Goal: Task Accomplishment & Management: Use online tool/utility

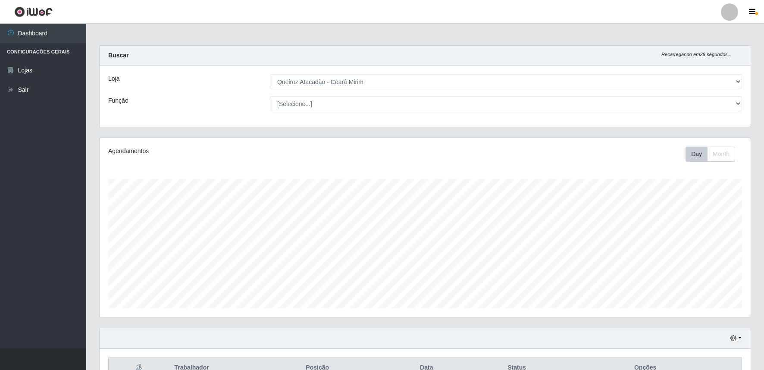
select select "465"
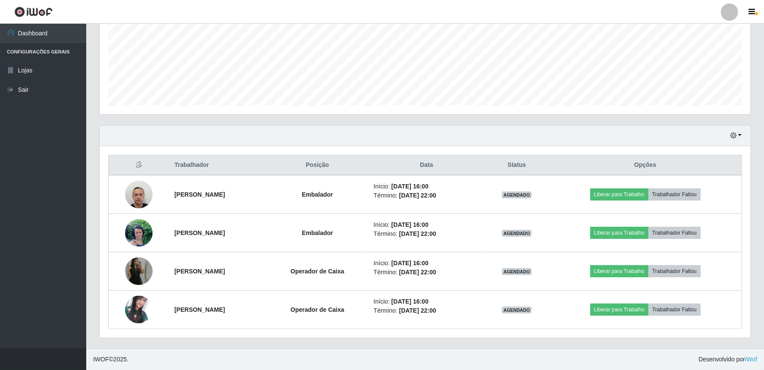
click at [744, 136] on div "Hoje 1 dia 3 dias 1 Semana Não encerrados" at bounding box center [425, 135] width 651 height 21
click at [740, 134] on button "button" at bounding box center [736, 136] width 12 height 10
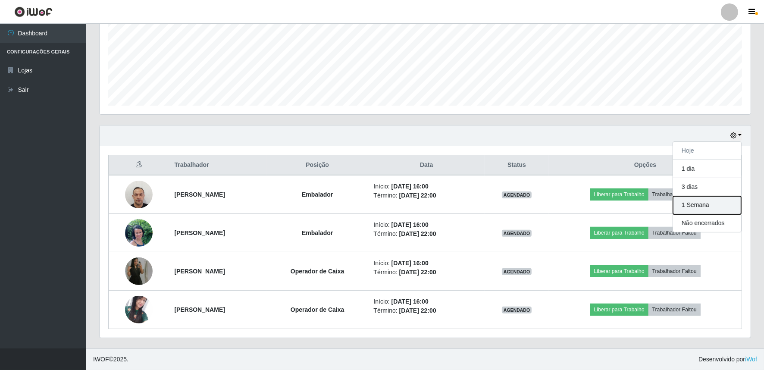
click at [725, 208] on button "1 Semana" at bounding box center [707, 205] width 68 height 18
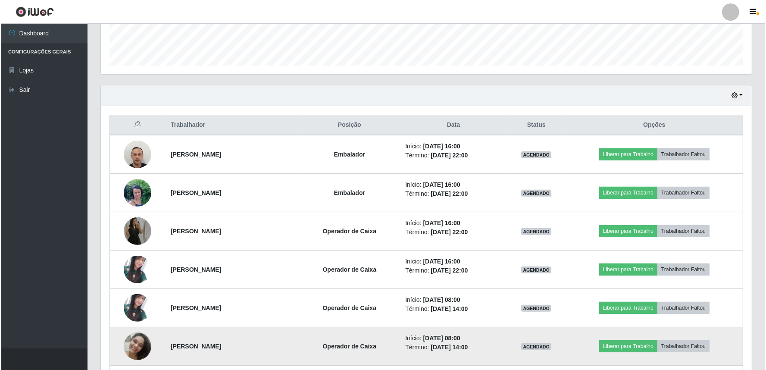
scroll to position [255, 0]
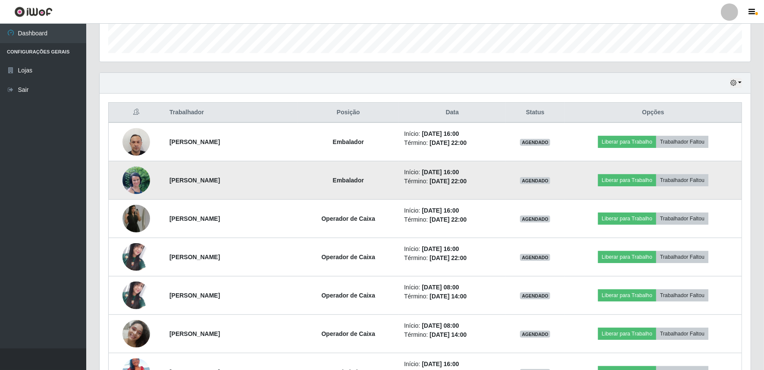
click at [132, 176] on img at bounding box center [136, 180] width 28 height 37
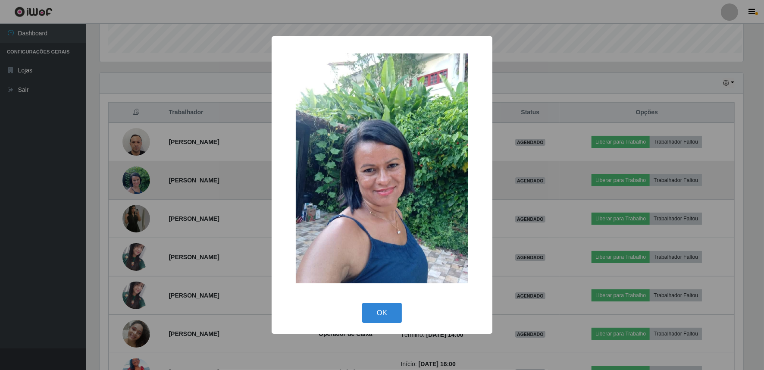
click at [131, 181] on div "× OK Cancel" at bounding box center [382, 185] width 764 height 370
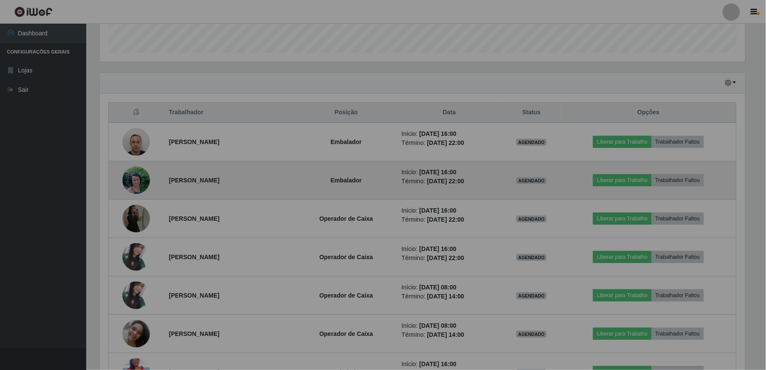
scroll to position [178, 651]
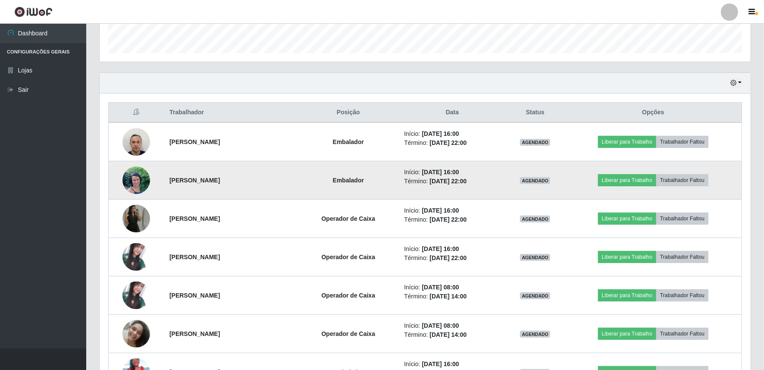
click at [131, 181] on img at bounding box center [136, 180] width 28 height 37
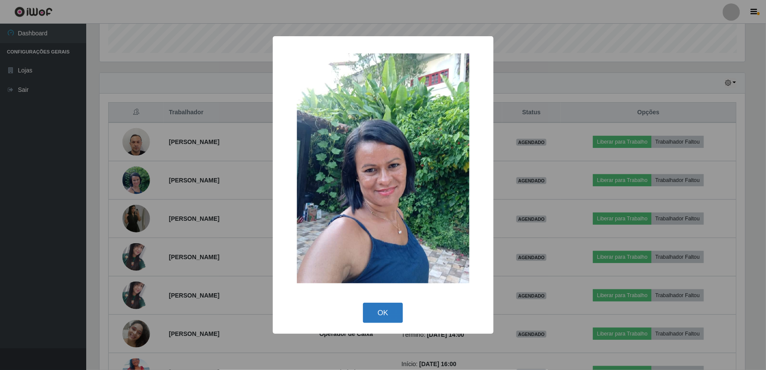
click at [378, 319] on button "OK" at bounding box center [383, 313] width 40 height 20
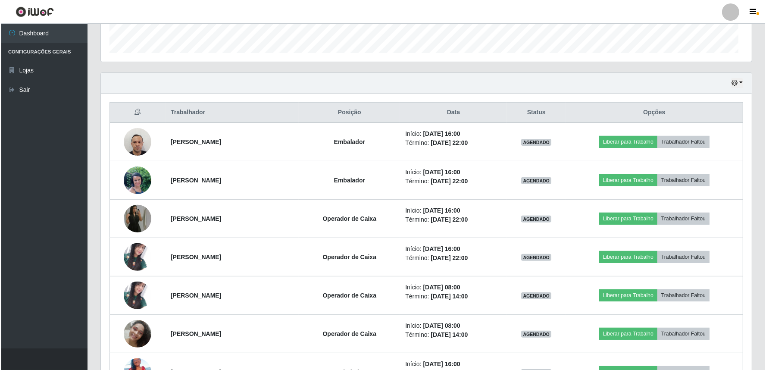
scroll to position [178, 651]
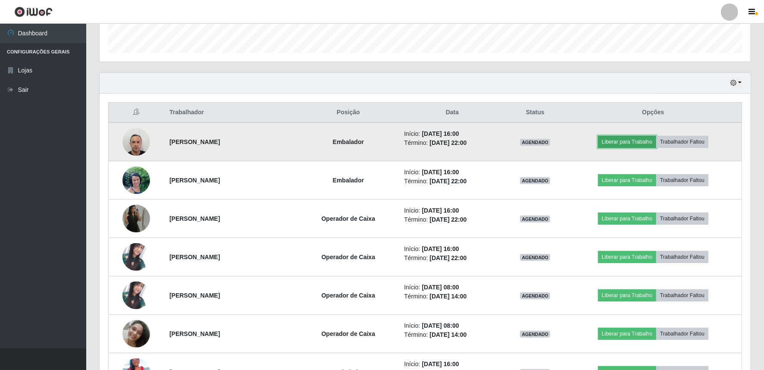
click at [635, 138] on button "Liberar para Trabalho" at bounding box center [627, 142] width 58 height 12
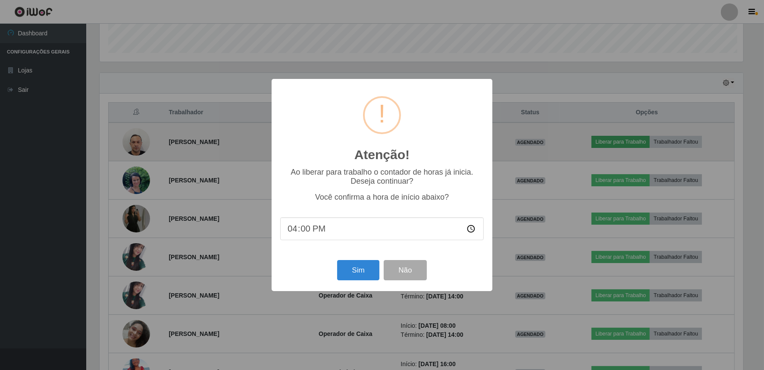
scroll to position [178, 645]
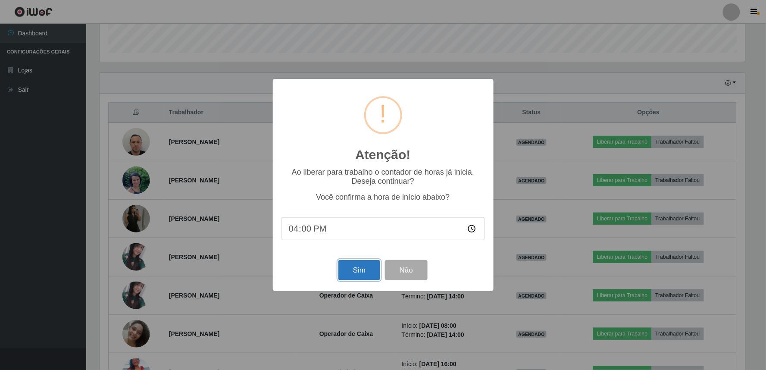
click at [366, 269] on button "Sim" at bounding box center [359, 270] width 42 height 20
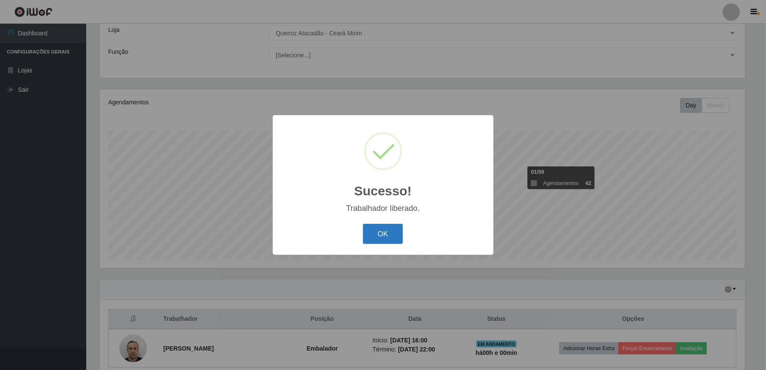
click at [393, 233] on button "OK" at bounding box center [383, 234] width 40 height 20
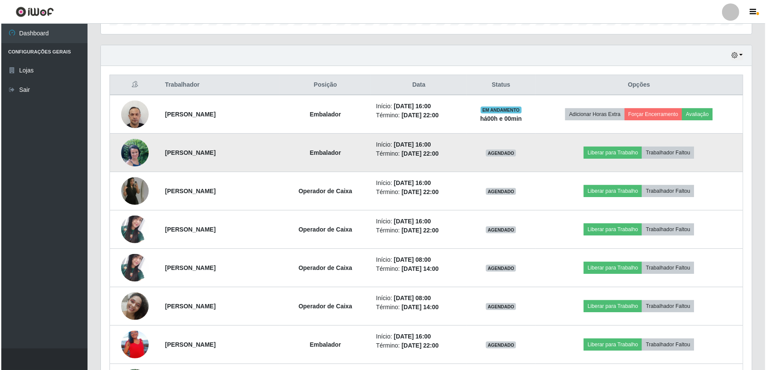
scroll to position [304, 0]
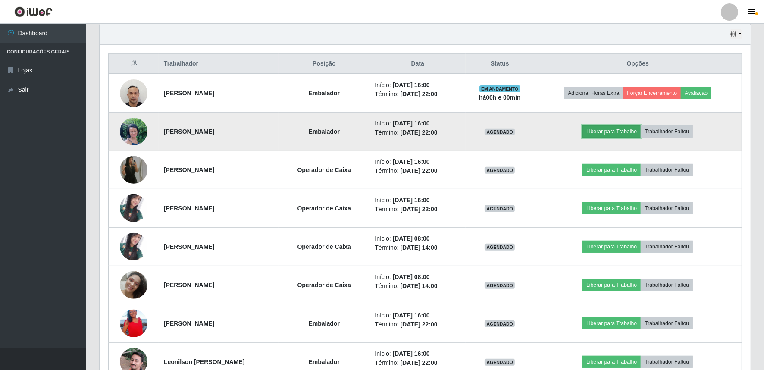
click at [613, 131] on button "Liberar para Trabalho" at bounding box center [611, 131] width 58 height 12
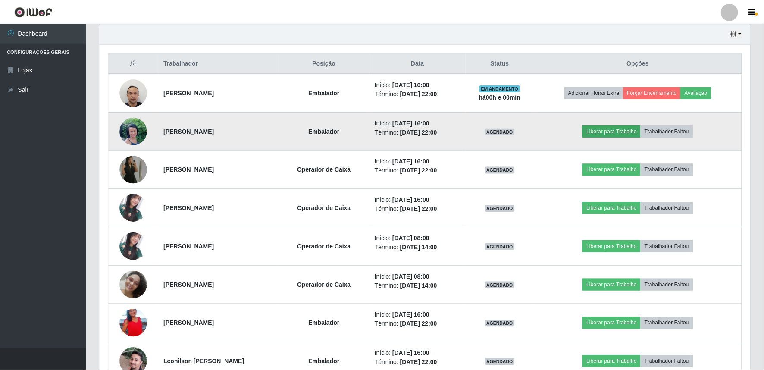
scroll to position [178, 645]
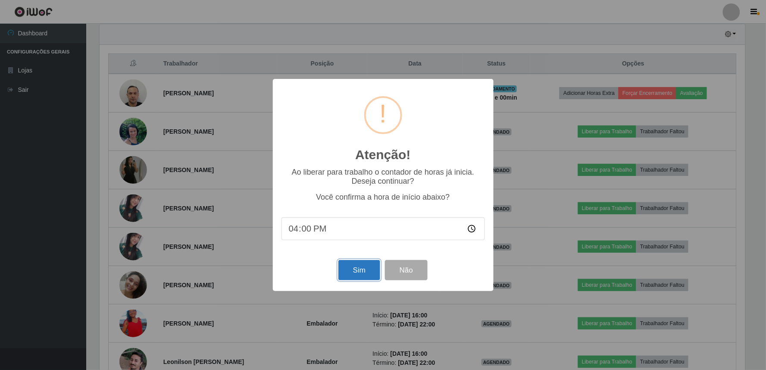
click at [359, 278] on button "Sim" at bounding box center [359, 270] width 42 height 20
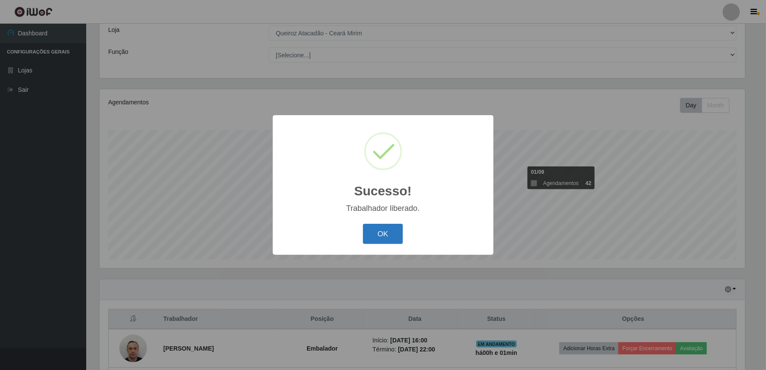
click at [378, 238] on button "OK" at bounding box center [383, 234] width 40 height 20
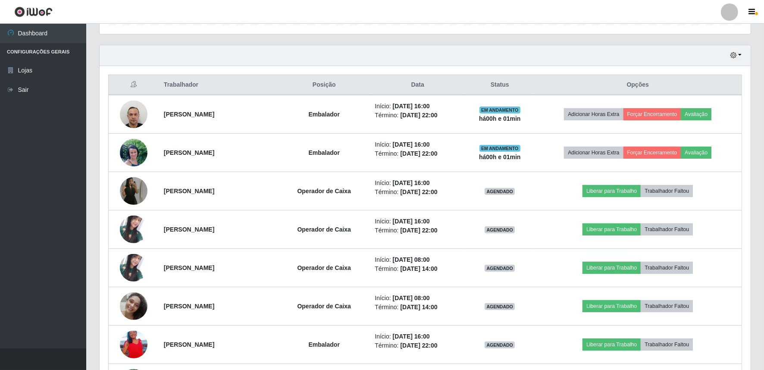
scroll to position [304, 0]
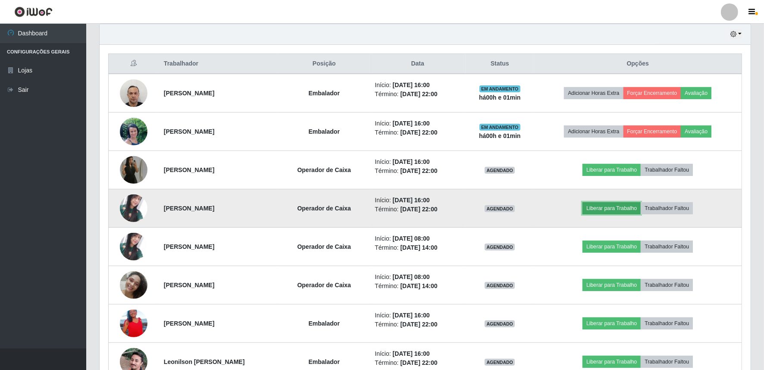
click at [617, 207] on button "Liberar para Trabalho" at bounding box center [611, 208] width 58 height 12
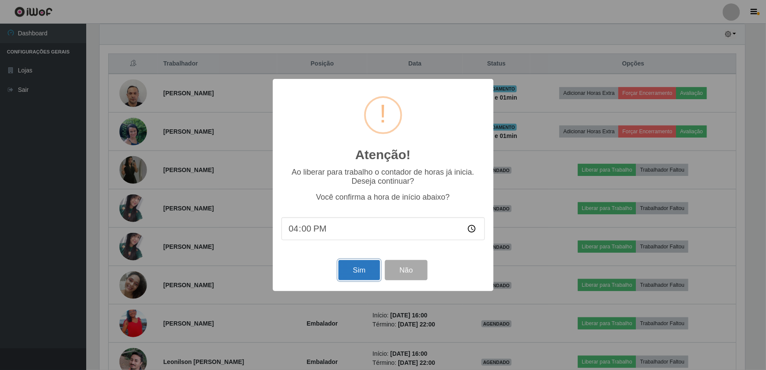
click at [352, 269] on button "Sim" at bounding box center [359, 270] width 42 height 20
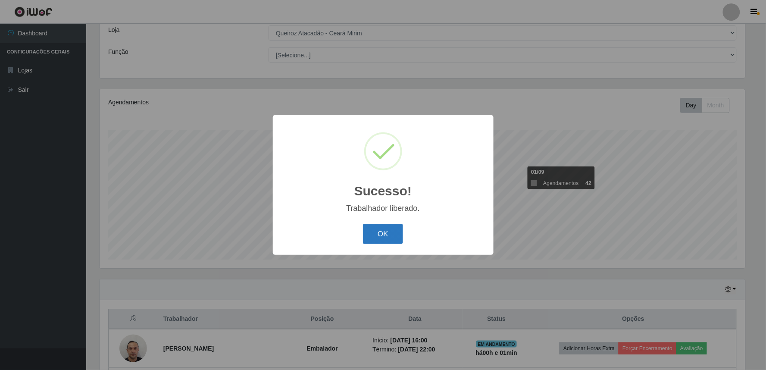
click at [378, 238] on button "OK" at bounding box center [383, 234] width 40 height 20
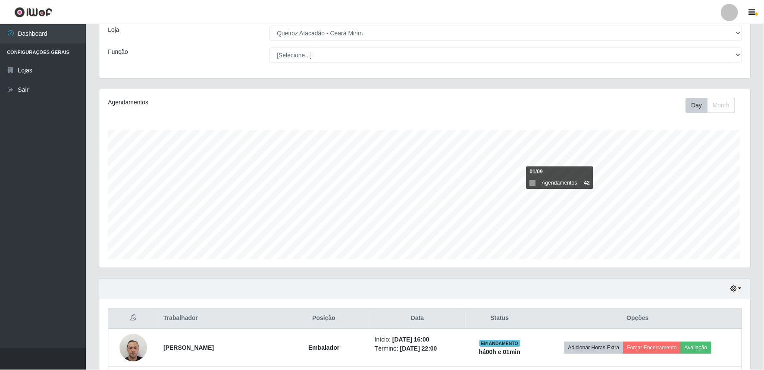
scroll to position [0, 0]
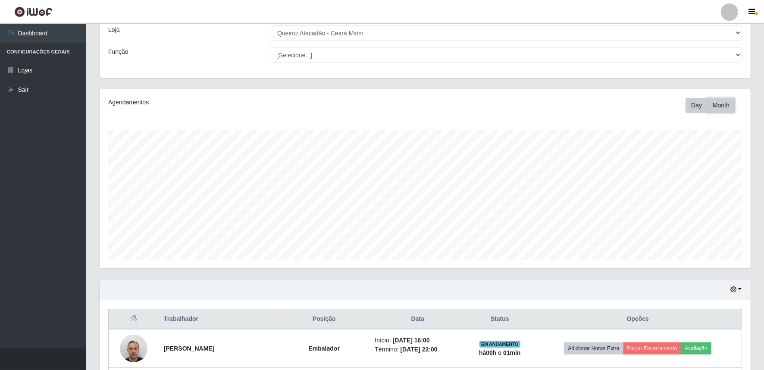
click at [726, 105] on button "Month" at bounding box center [721, 105] width 28 height 15
click at [737, 288] on button "button" at bounding box center [736, 290] width 12 height 10
click at [701, 200] on button "Hoje" at bounding box center [707, 203] width 68 height 18
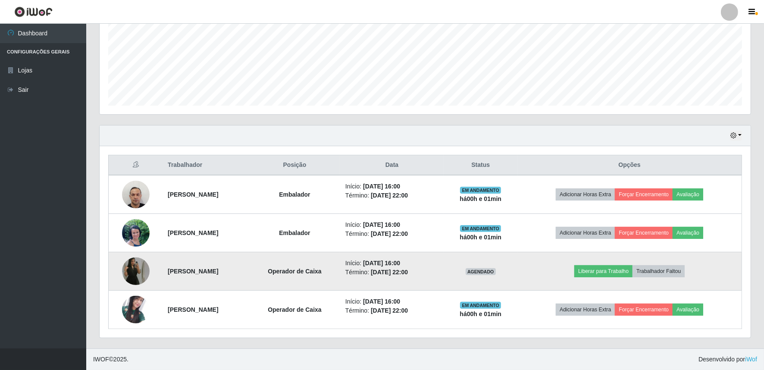
click at [130, 268] on img at bounding box center [136, 271] width 28 height 49
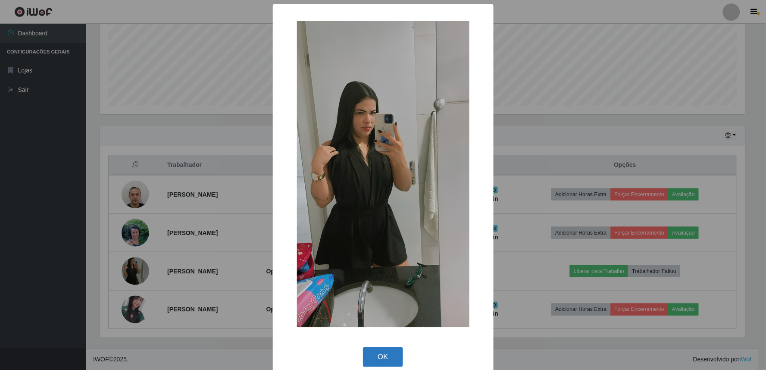
click at [368, 357] on button "OK" at bounding box center [383, 357] width 40 height 20
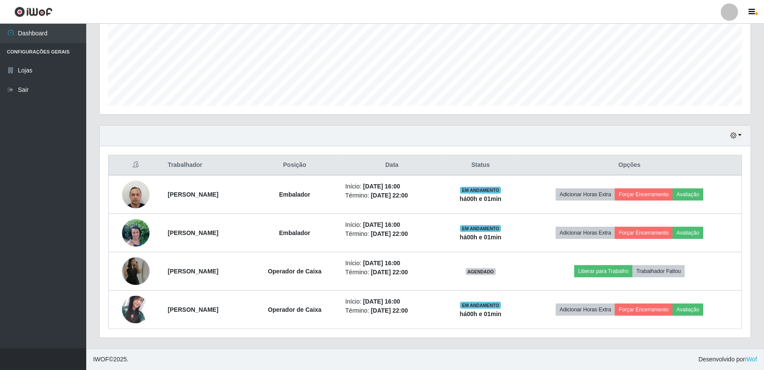
scroll to position [178, 651]
